Goal: Transaction & Acquisition: Purchase product/service

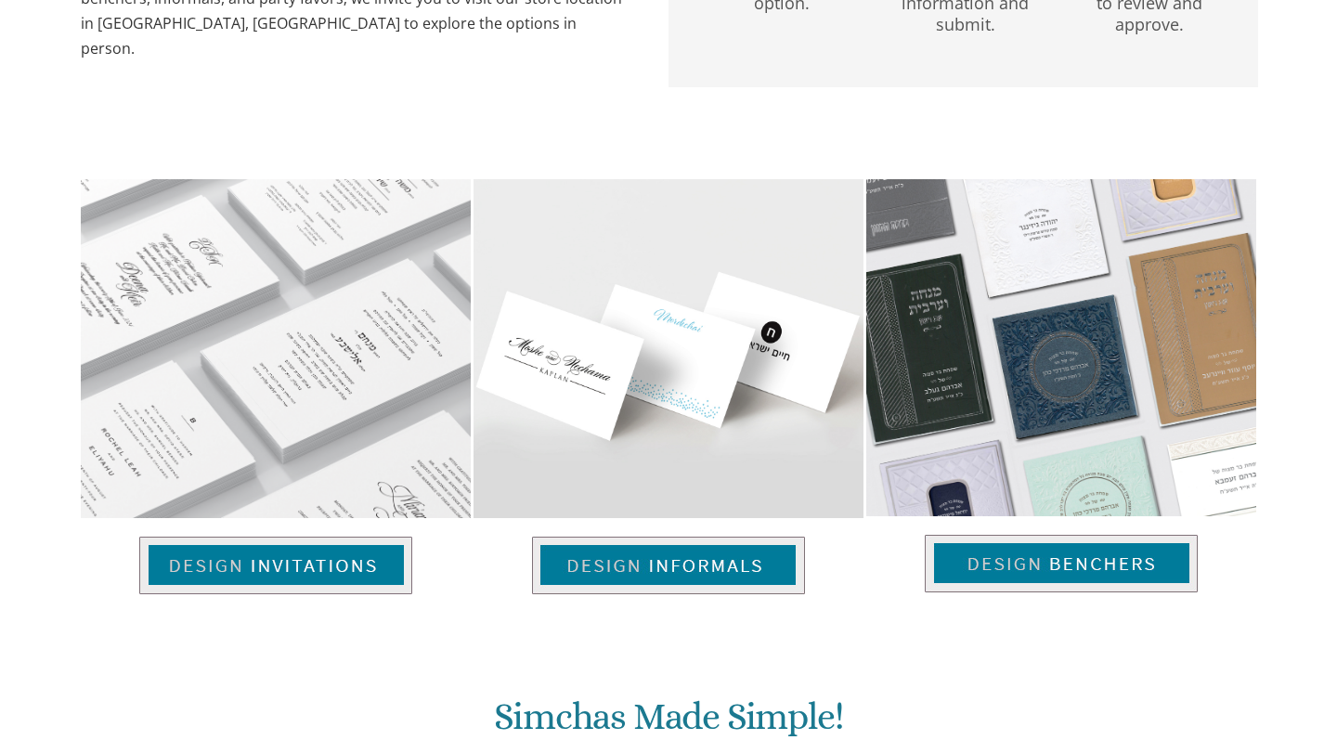
scroll to position [668, 0]
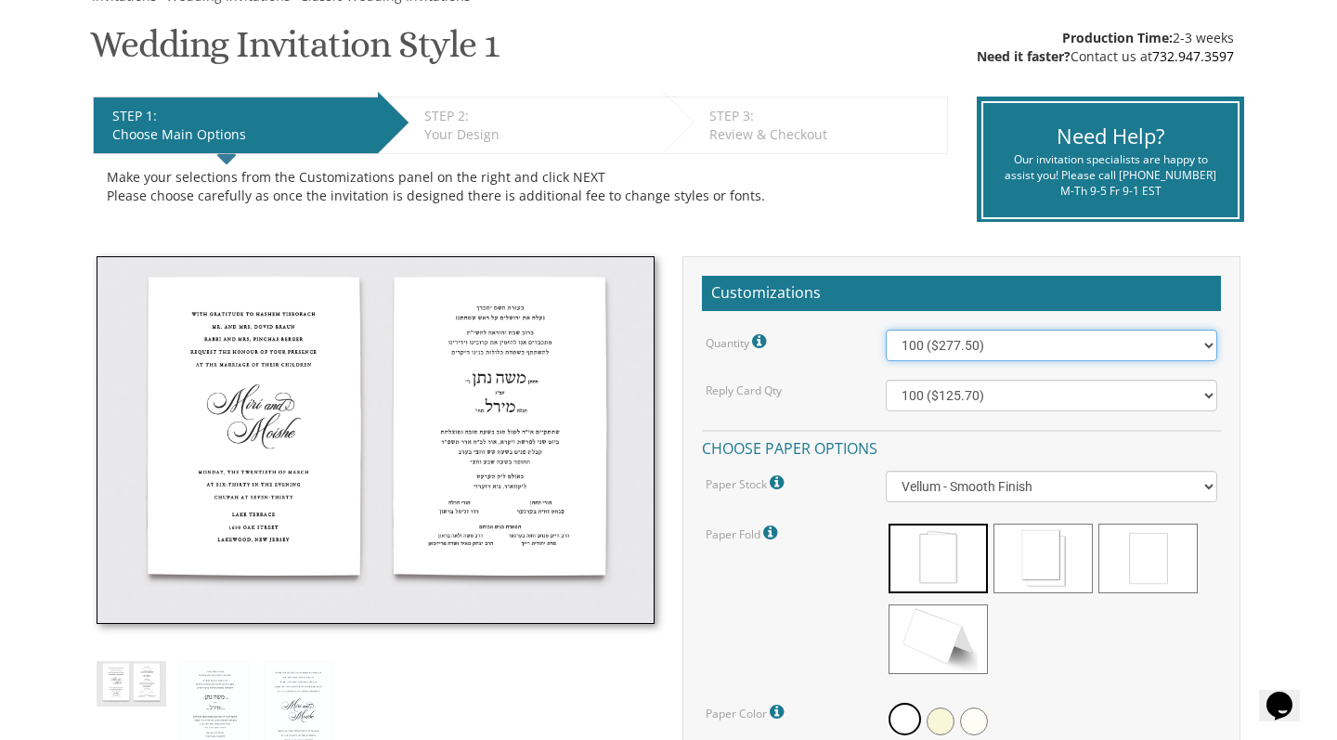
select select "200"
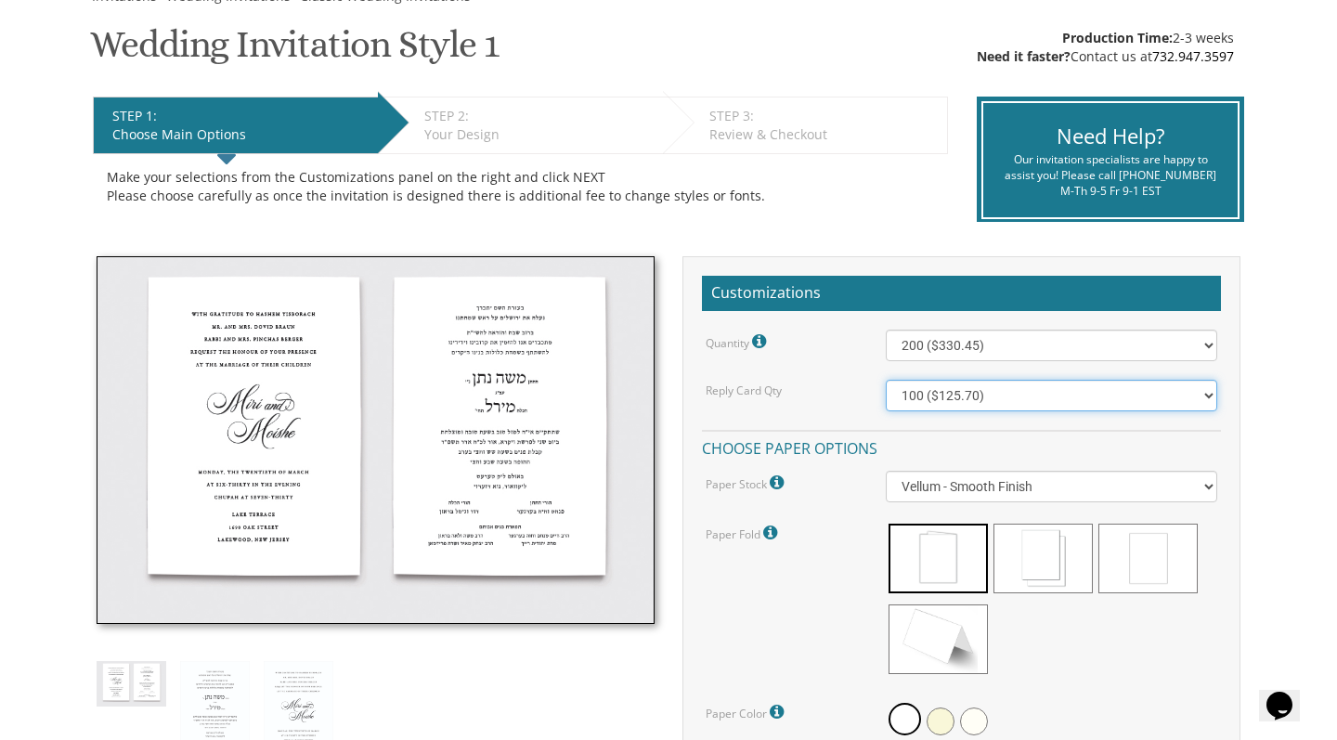
select select "200"
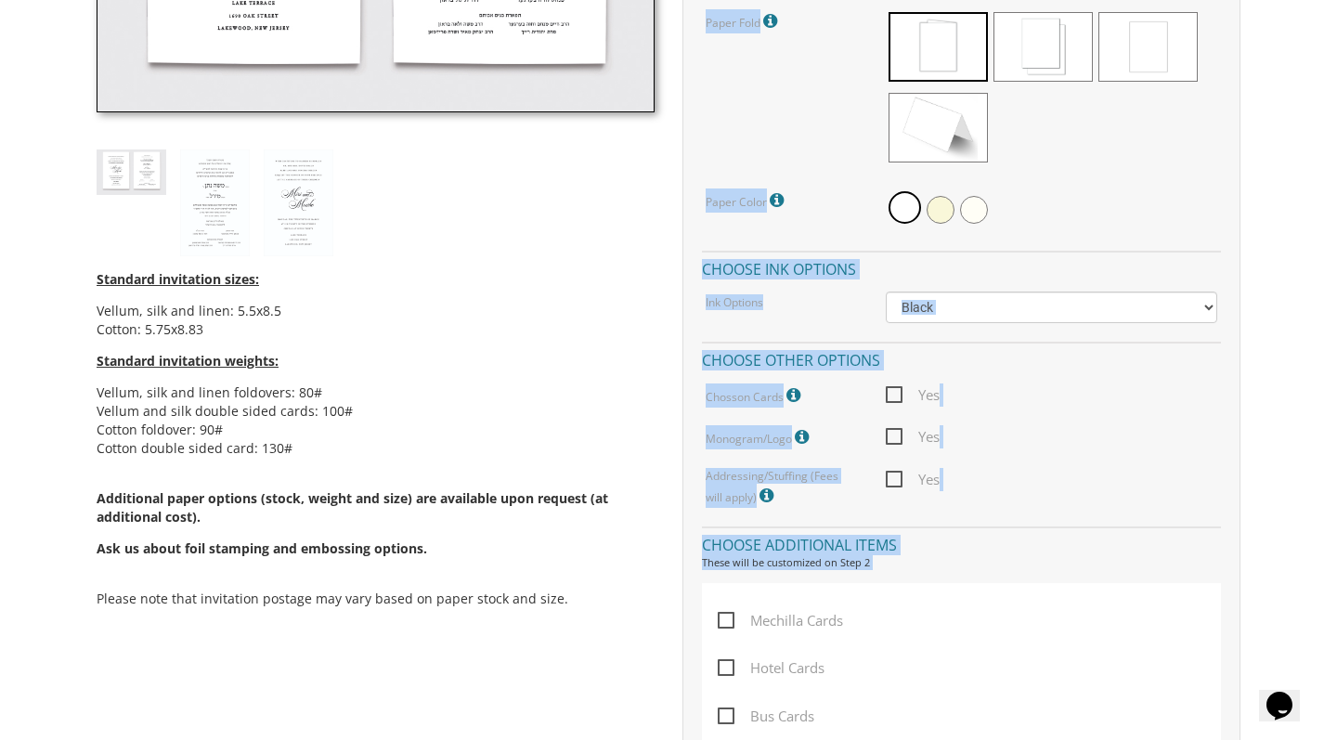
drag, startPoint x: 1243, startPoint y: 415, endPoint x: 1241, endPoint y: 739, distance: 323.9
click at [1241, 739] on div "Customizations Quantity Please note: Quantities may be modified after order com…" at bounding box center [961, 453] width 586 height 1416
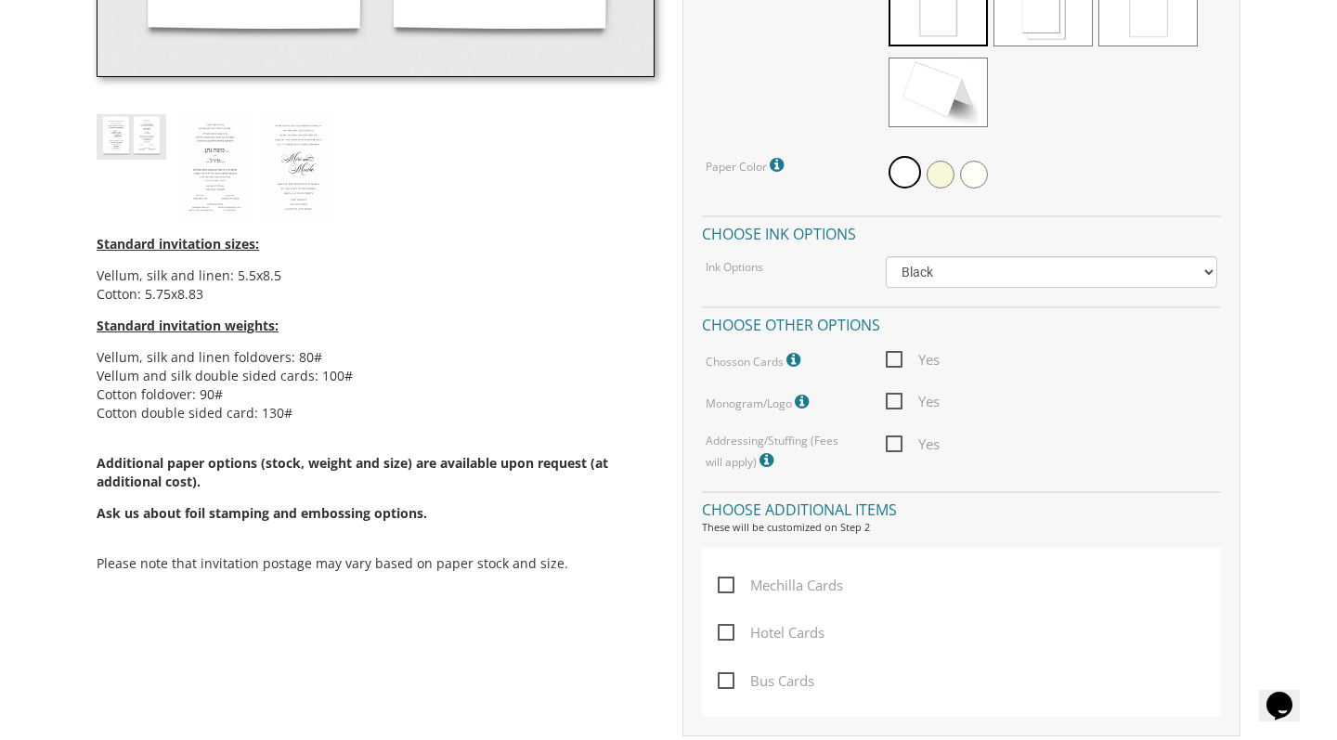
click at [1277, 347] on body "My Cart {{shoppingcart.totalQuantityDisplay}} Total: {{shoppingcart.subtotal}} …" at bounding box center [668, 458] width 1337 height 2605
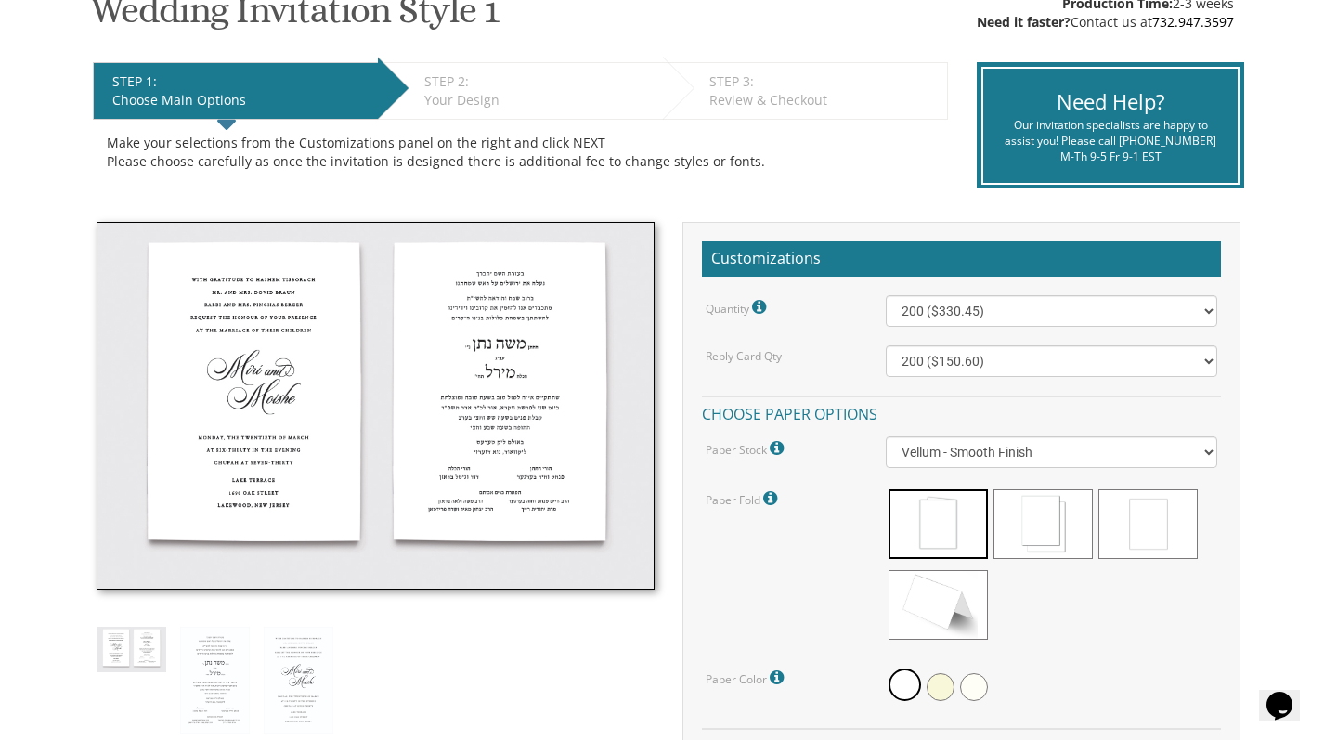
scroll to position [335, 0]
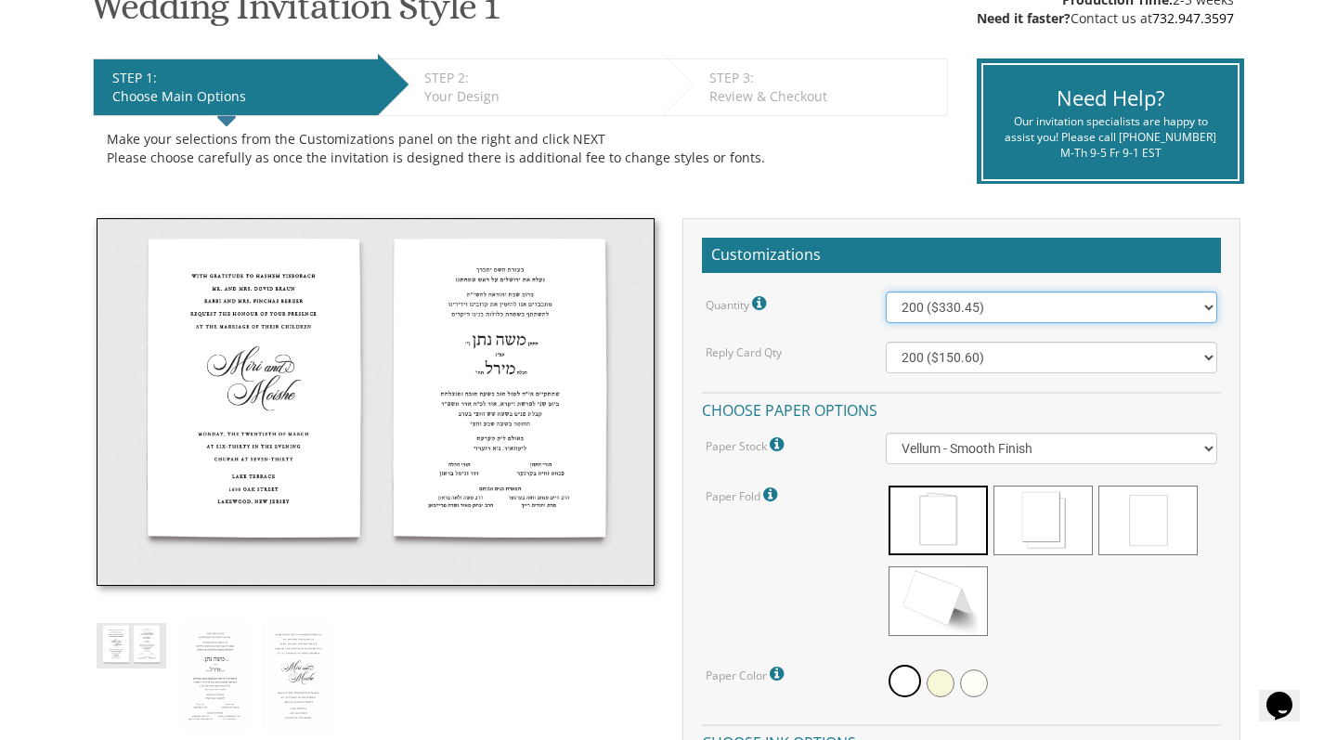
select select "100"
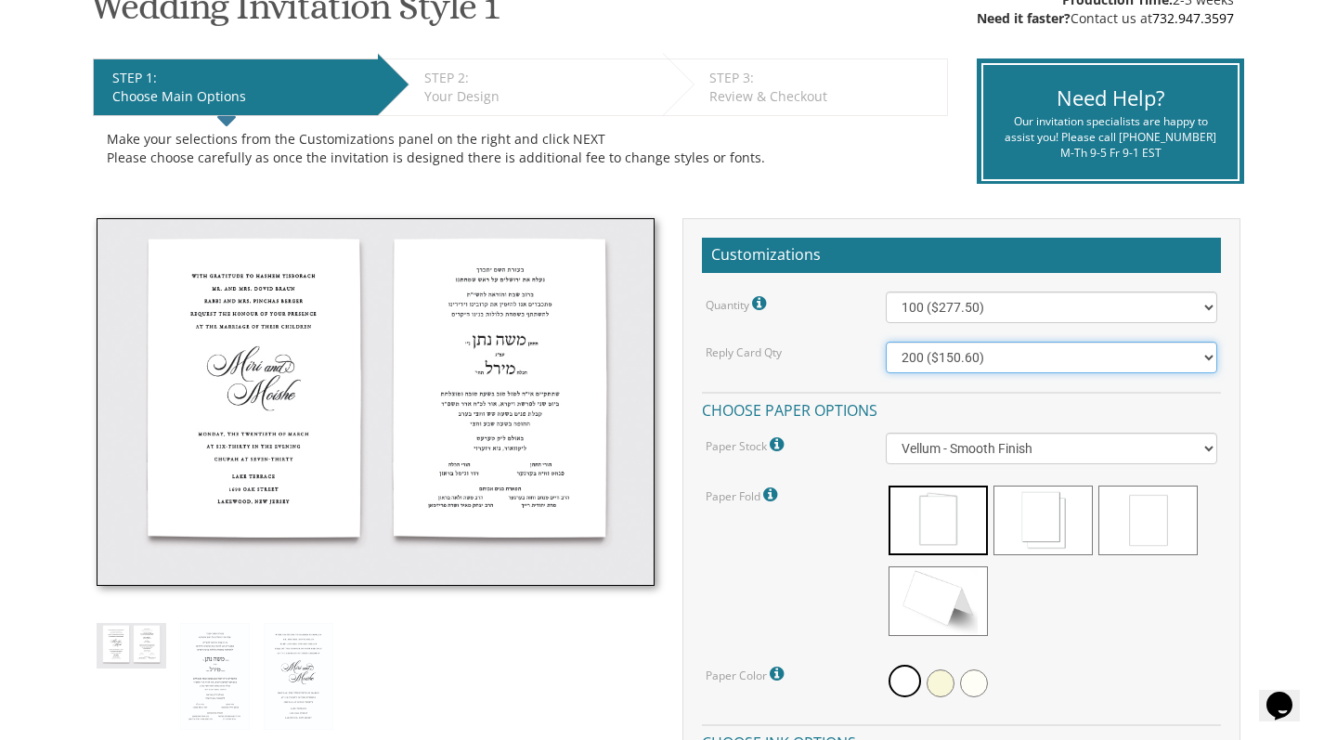
select select "100"
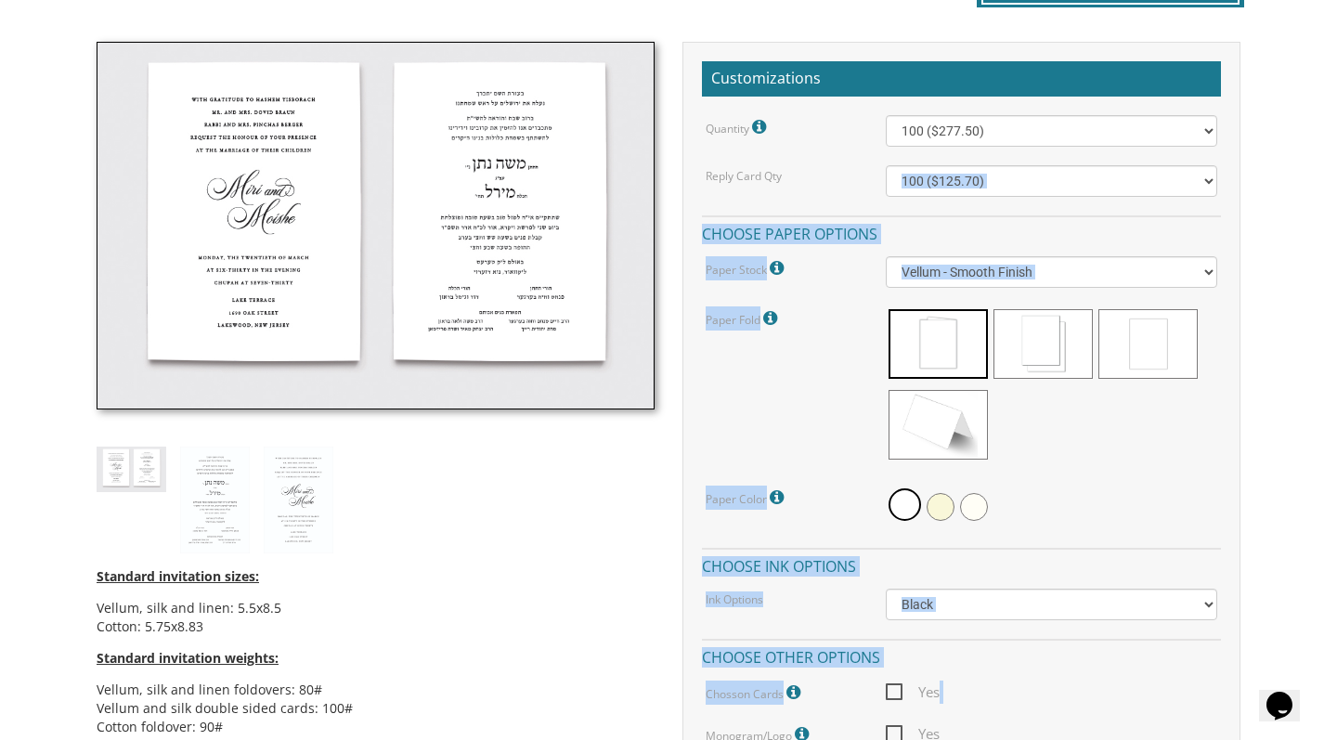
drag, startPoint x: 1298, startPoint y: 357, endPoint x: 1317, endPoint y: 739, distance: 382.0
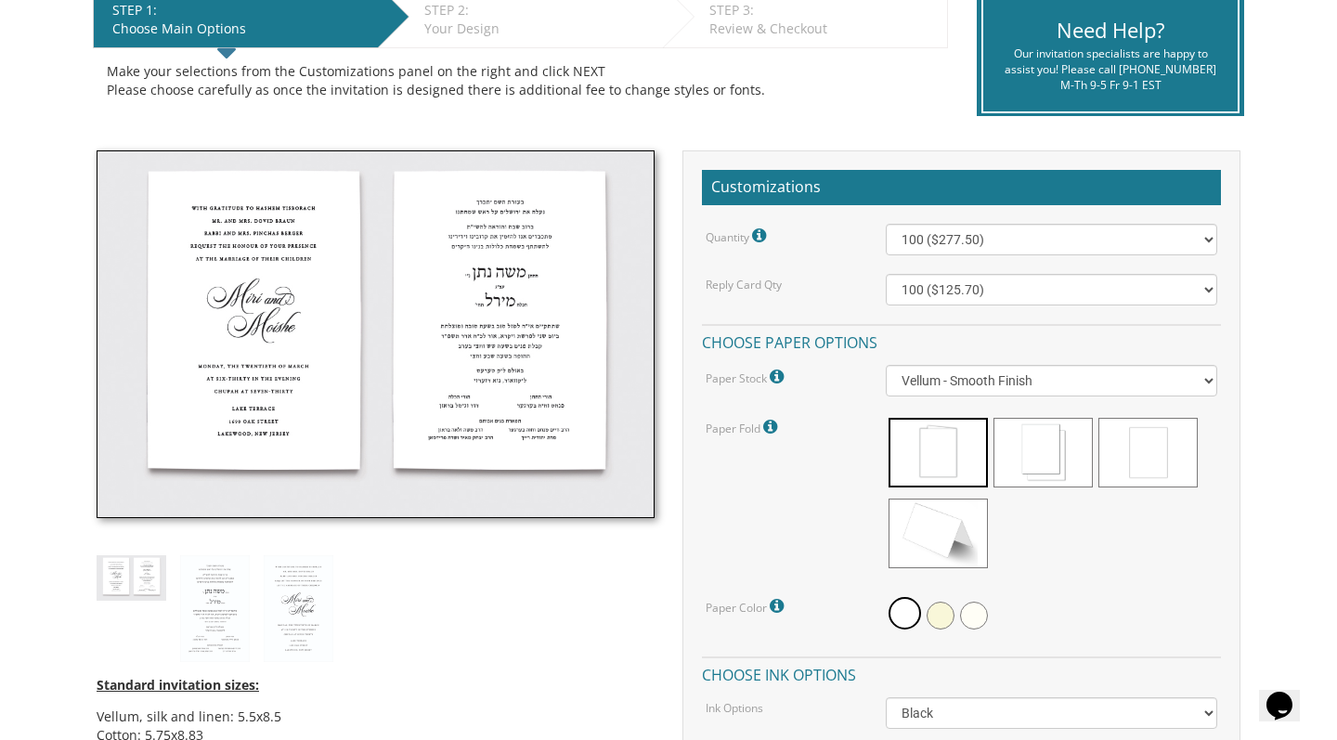
scroll to position [407, 0]
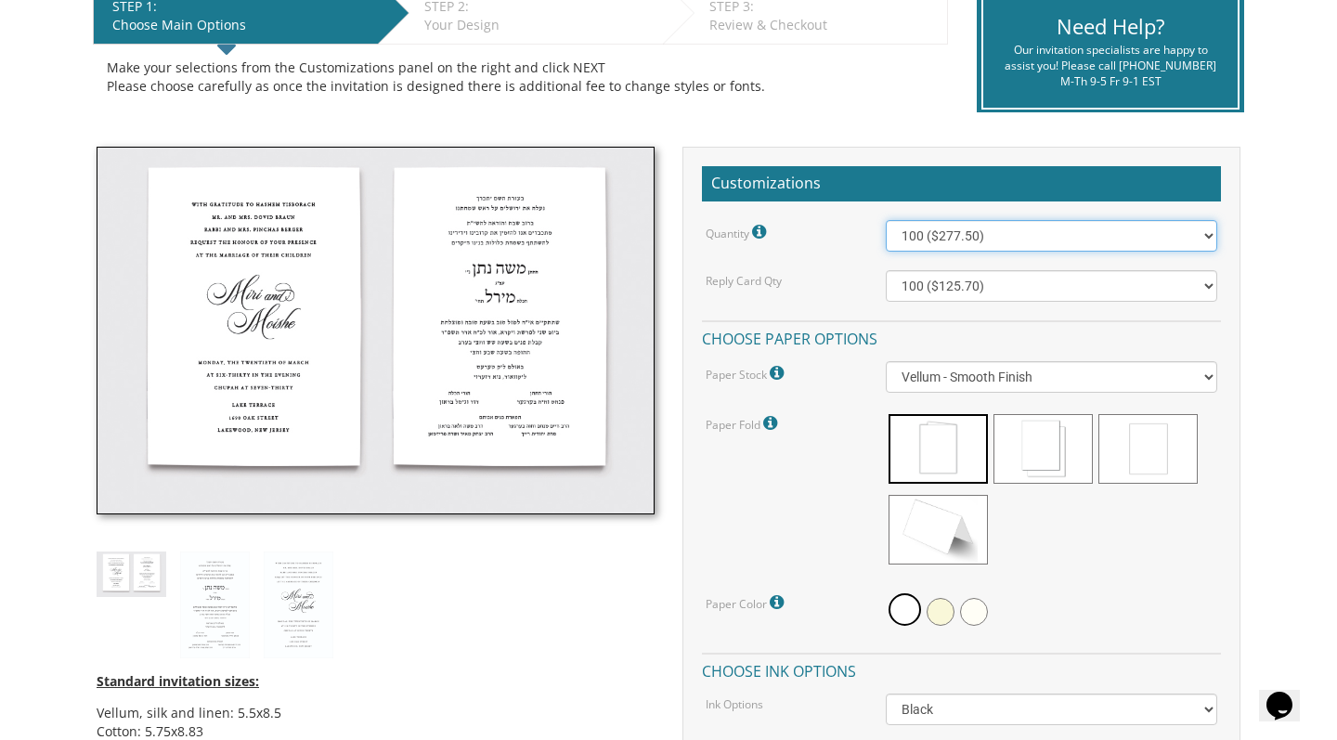
select select "300"
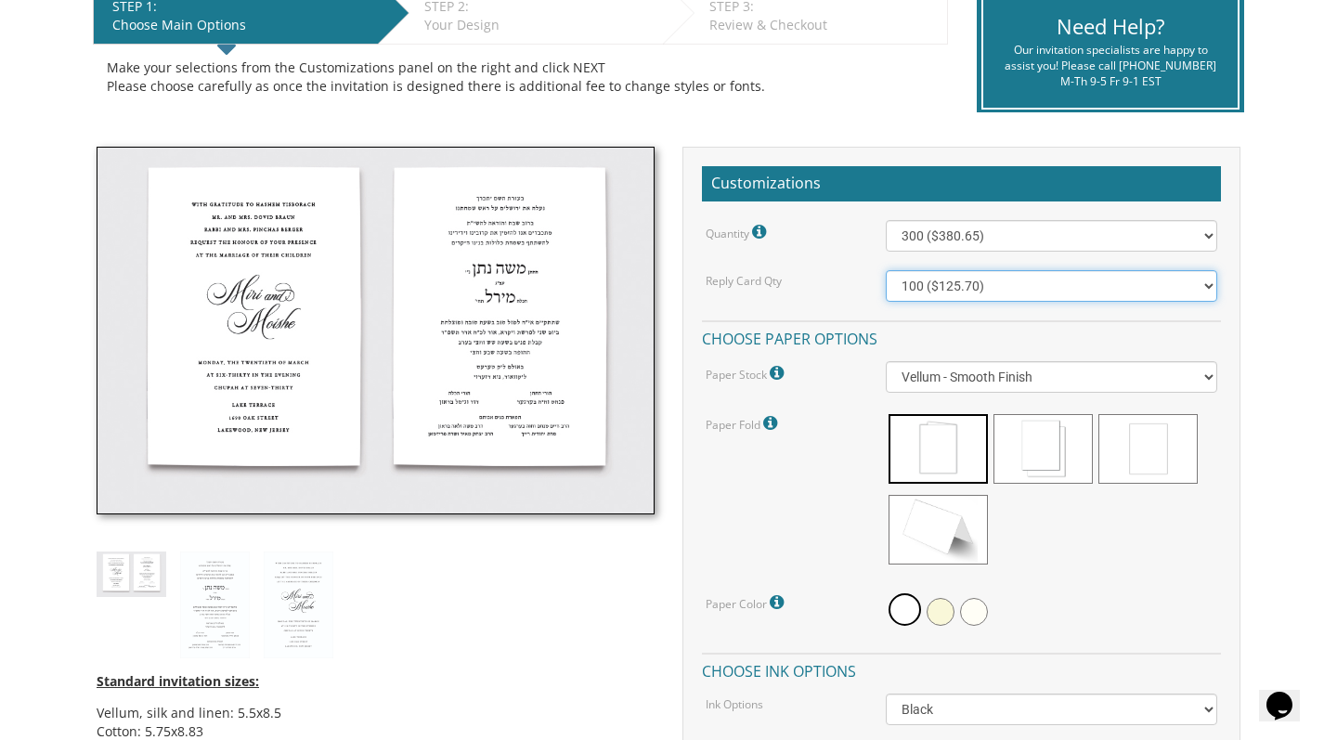
select select "300"
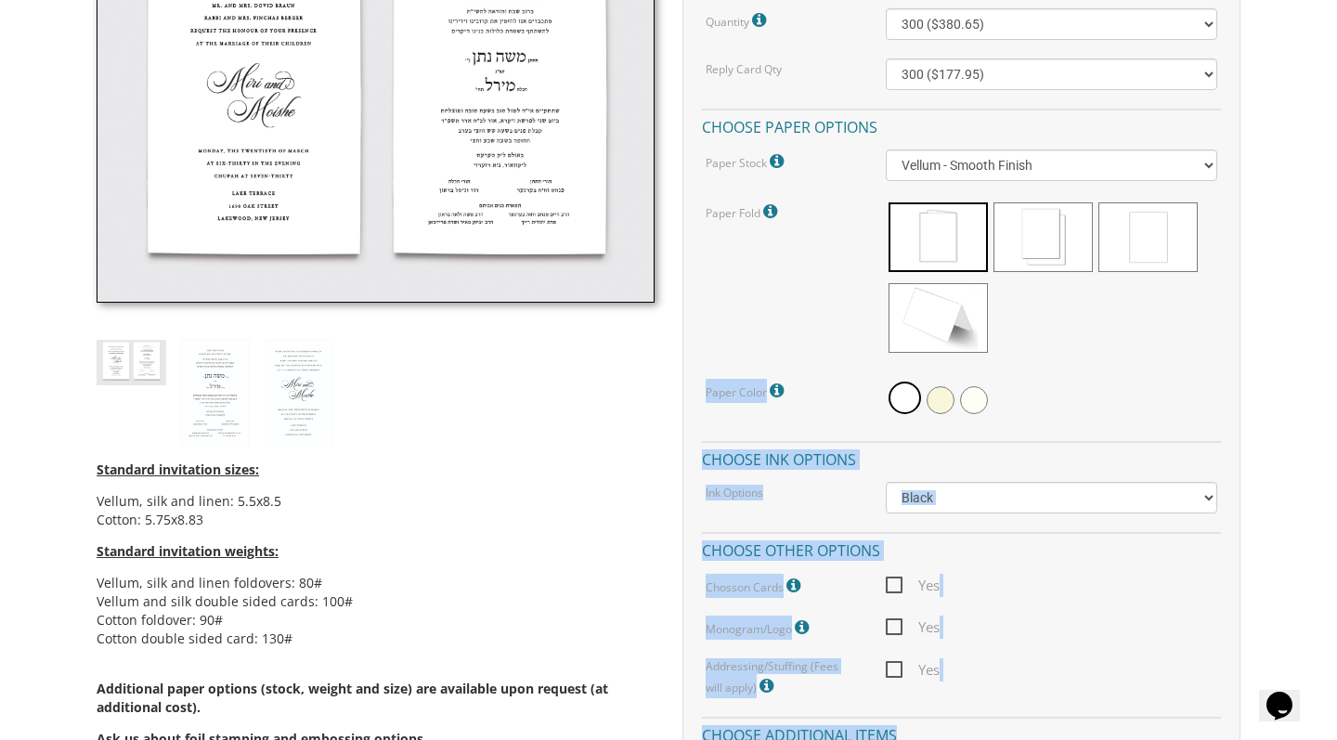
drag, startPoint x: 1294, startPoint y: 433, endPoint x: 1294, endPoint y: 739, distance: 305.4
click at [1294, 739] on body "My Cart {{shoppingcart.totalQuantityDisplay}} Total: {{shoppingcart.subtotal}} …" at bounding box center [668, 684] width 1337 height 2605
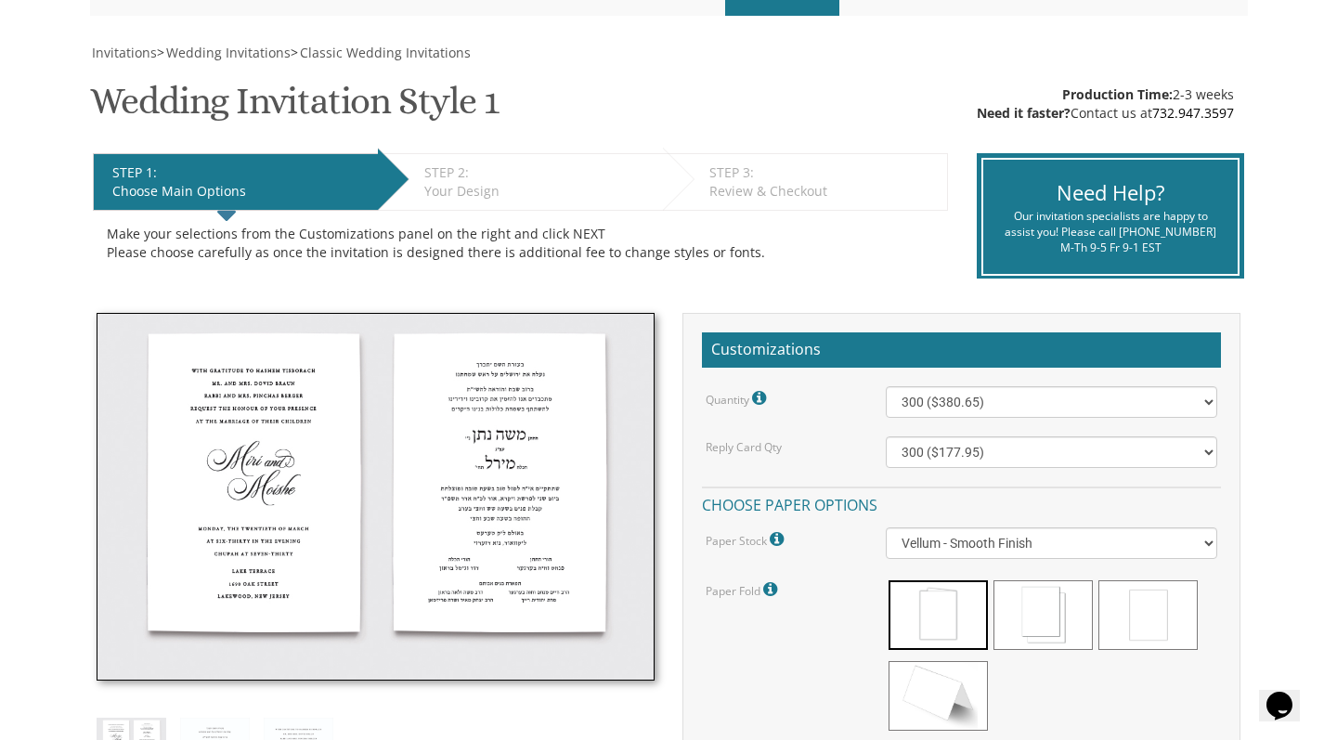
scroll to position [247, 0]
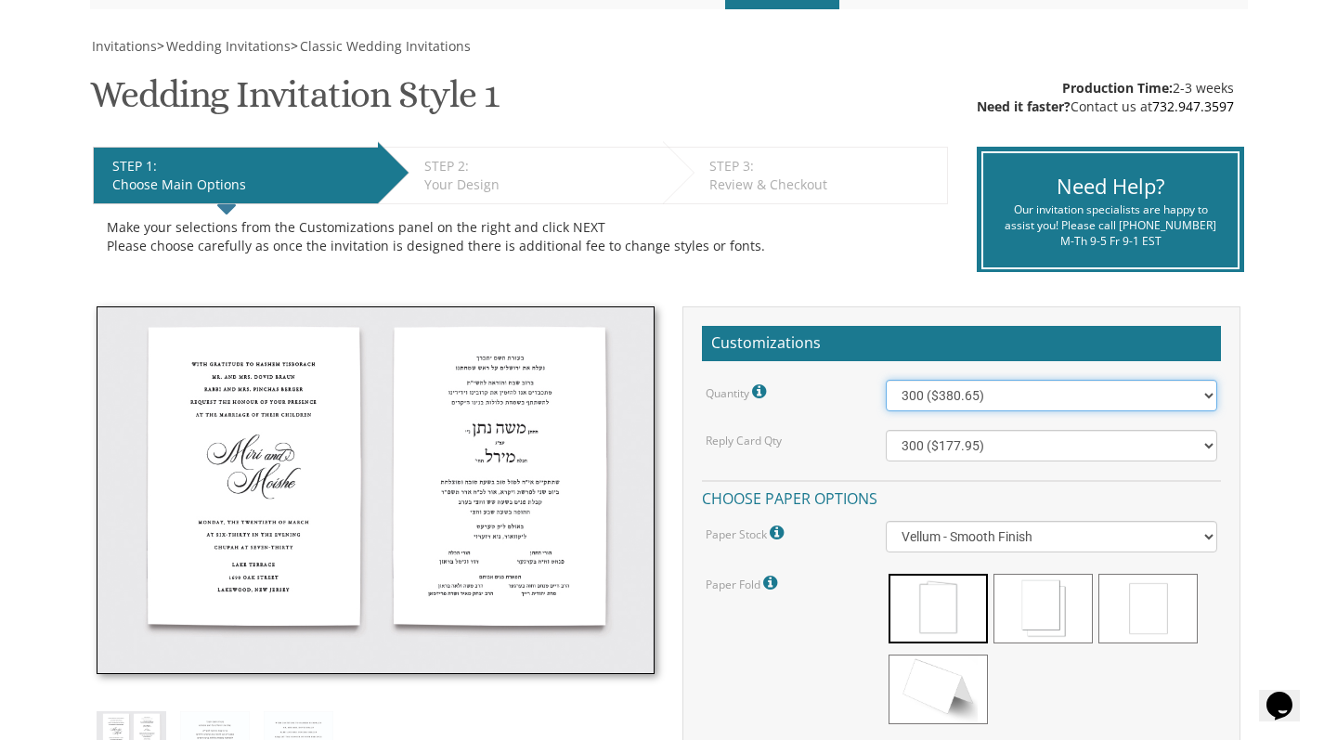
select select "100"
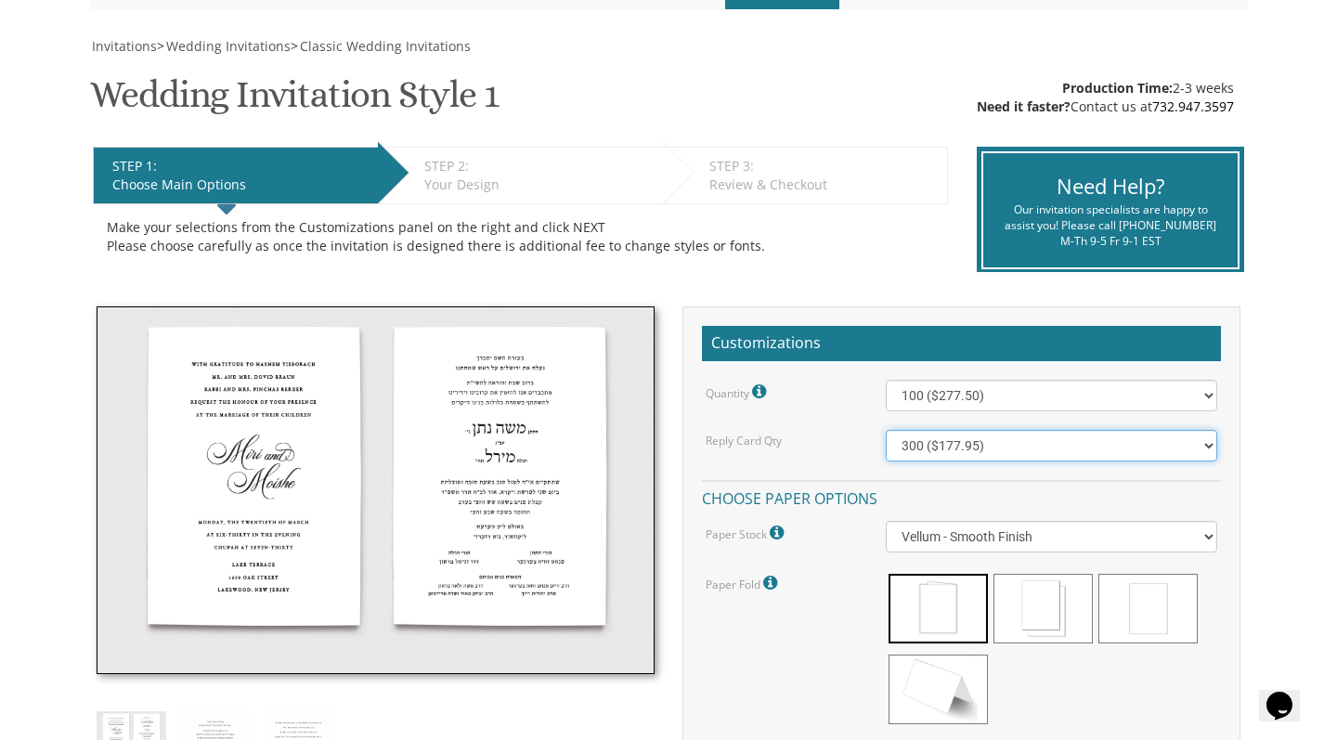
select select "100"
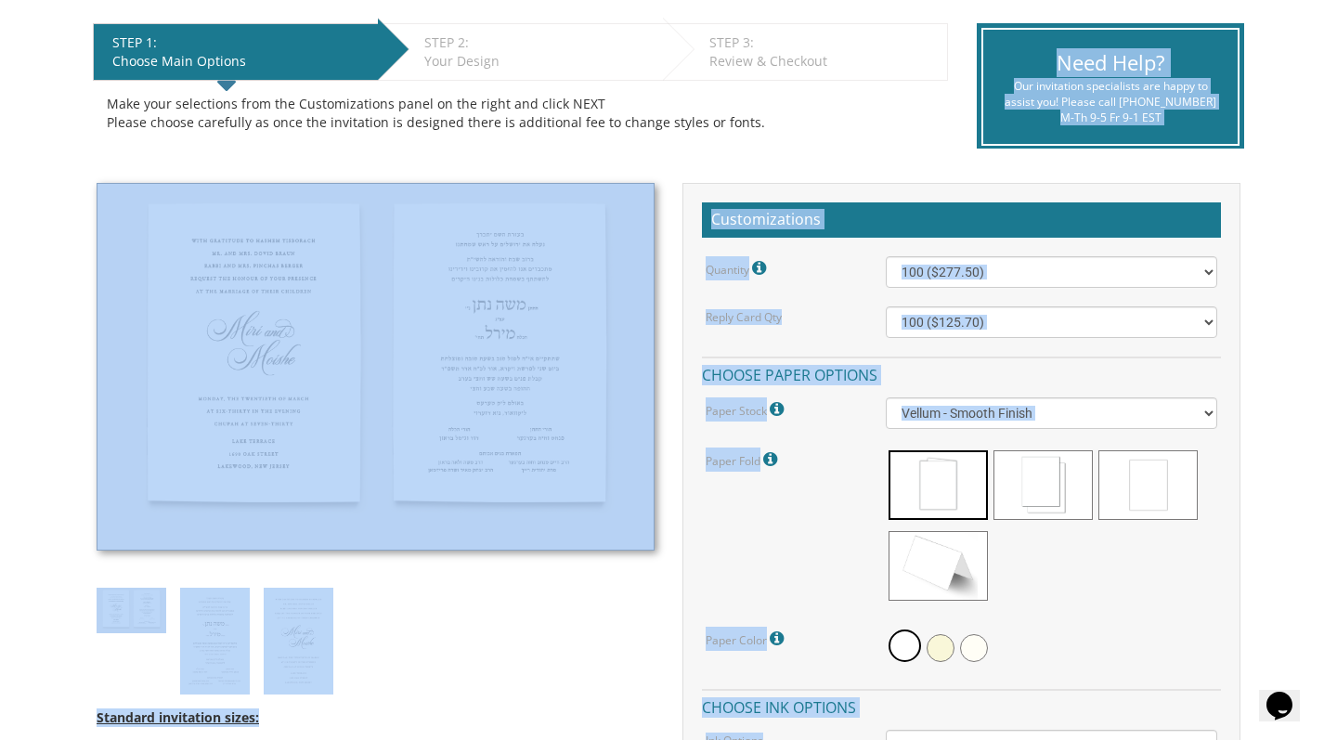
drag, startPoint x: 1284, startPoint y: 141, endPoint x: 1286, endPoint y: 739, distance: 597.8
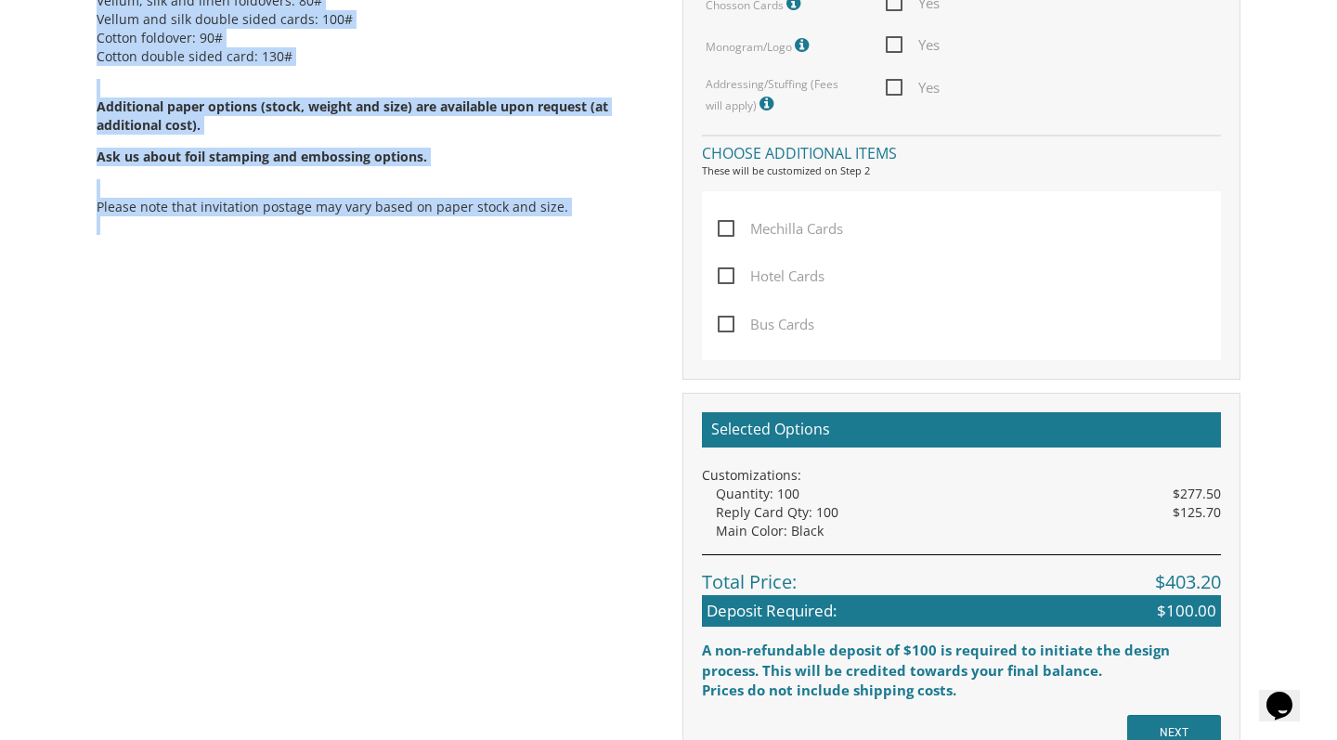
scroll to position [1418, 0]
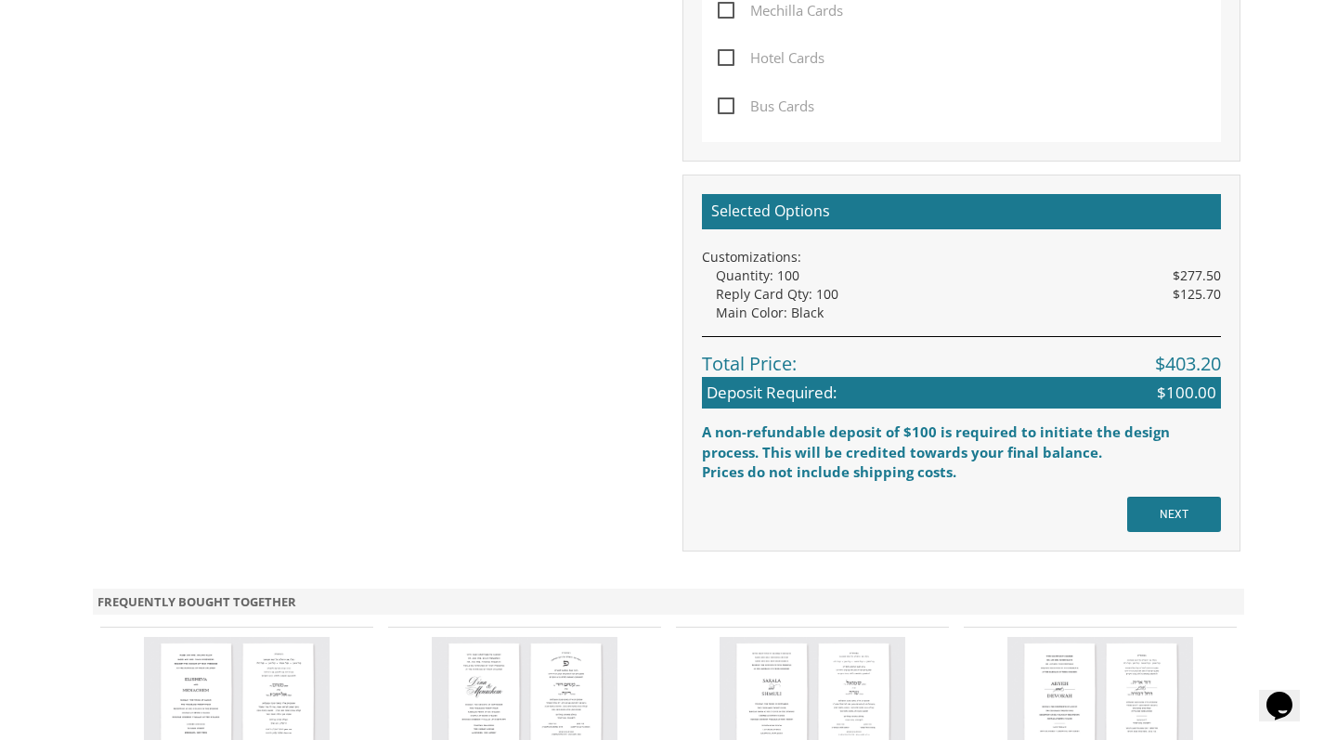
drag, startPoint x: 1321, startPoint y: 591, endPoint x: 1318, endPoint y: 522, distance: 69.7
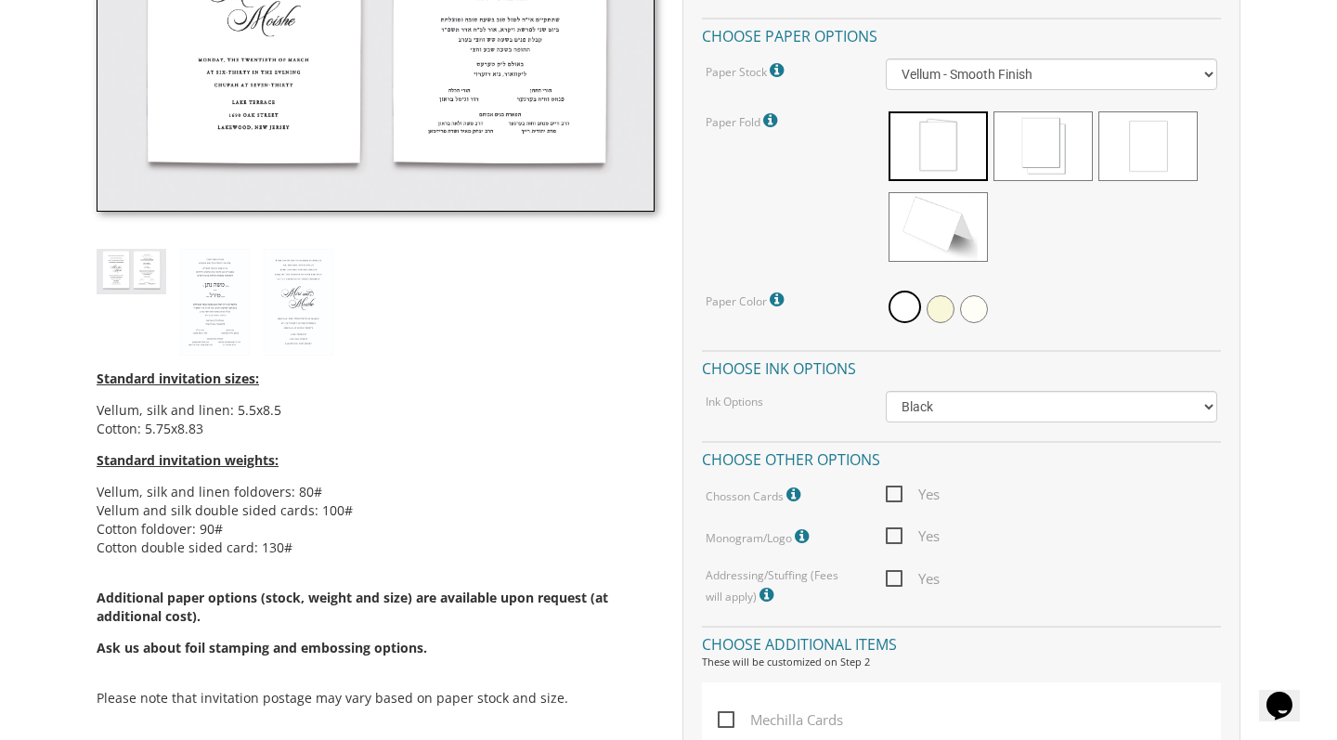
scroll to position [383, 0]
